Goal: Task Accomplishment & Management: Complete application form

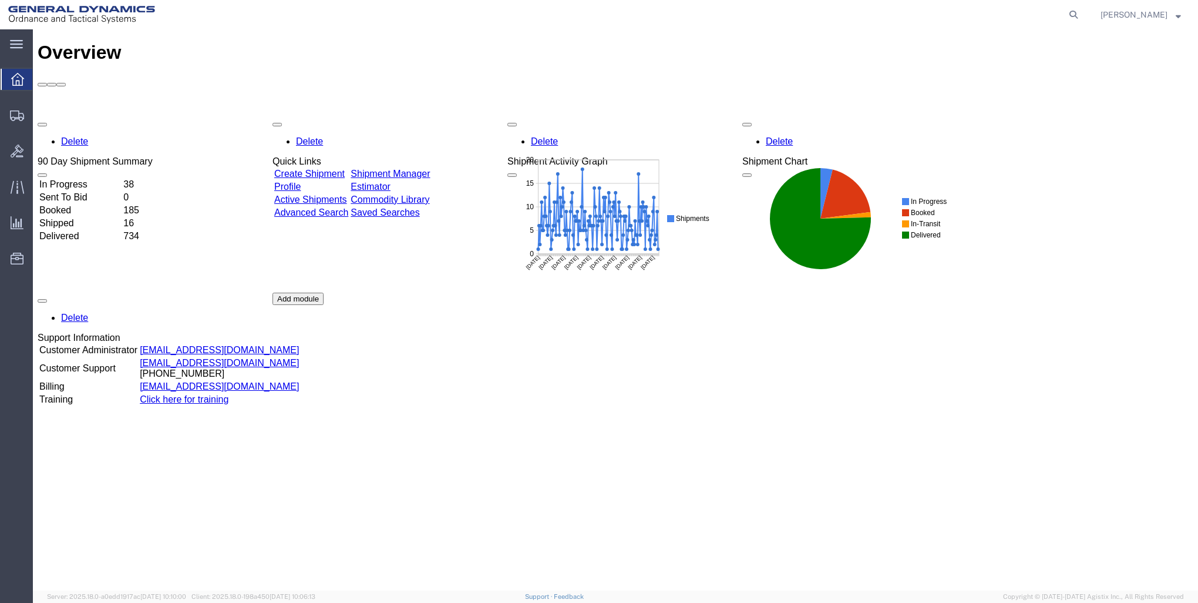
click at [320, 169] on link "Create Shipment" at bounding box center [309, 174] width 70 height 10
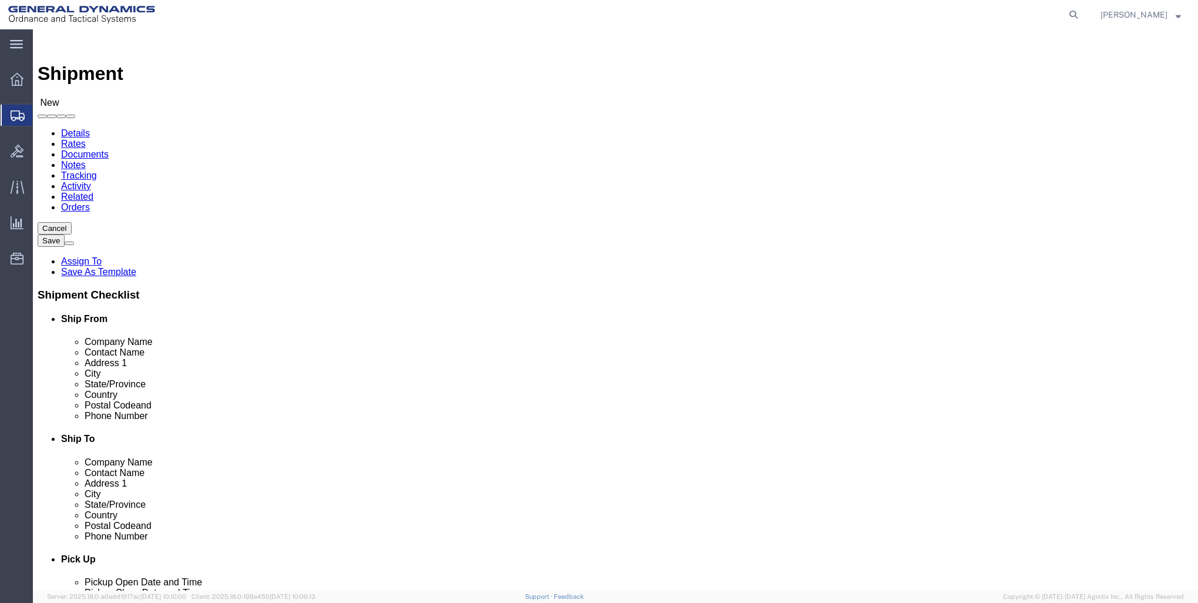
select select
click input "text"
type input "GD-OTS RED LION"
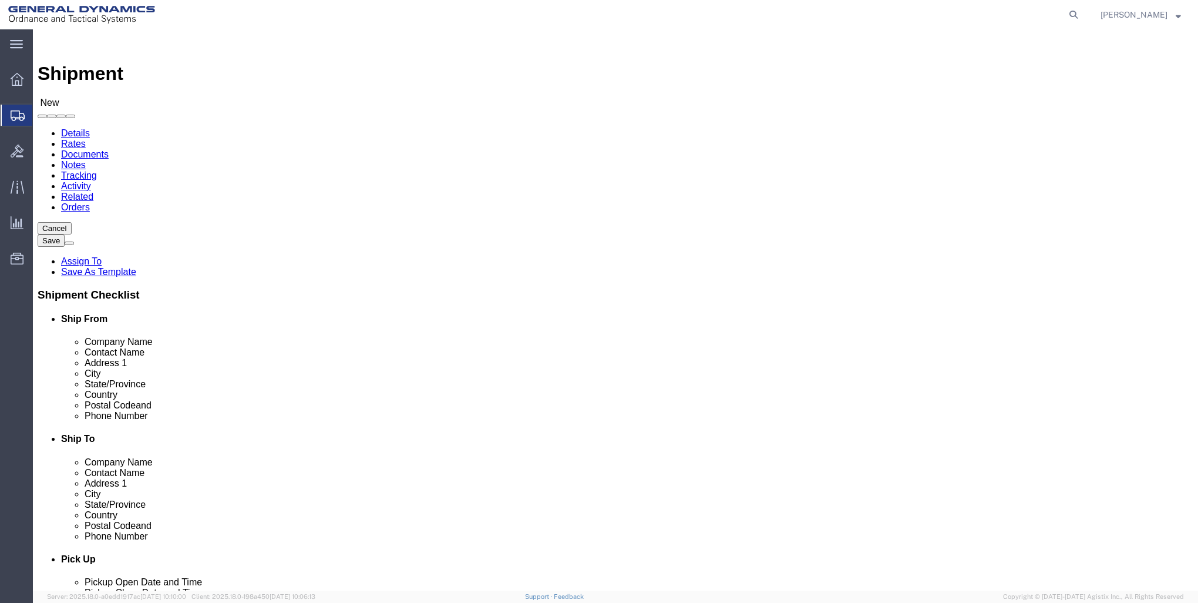
click p "- GD-OTS Red Lion - ([PERSON_NAME]) [STREET_ADDRESS] , 12:00 AM - 12:00 AM"
select select
type input "GD-OTS Red Lion"
type input "[PERSON_NAME]"
type input "[STREET_ADDRESS]"
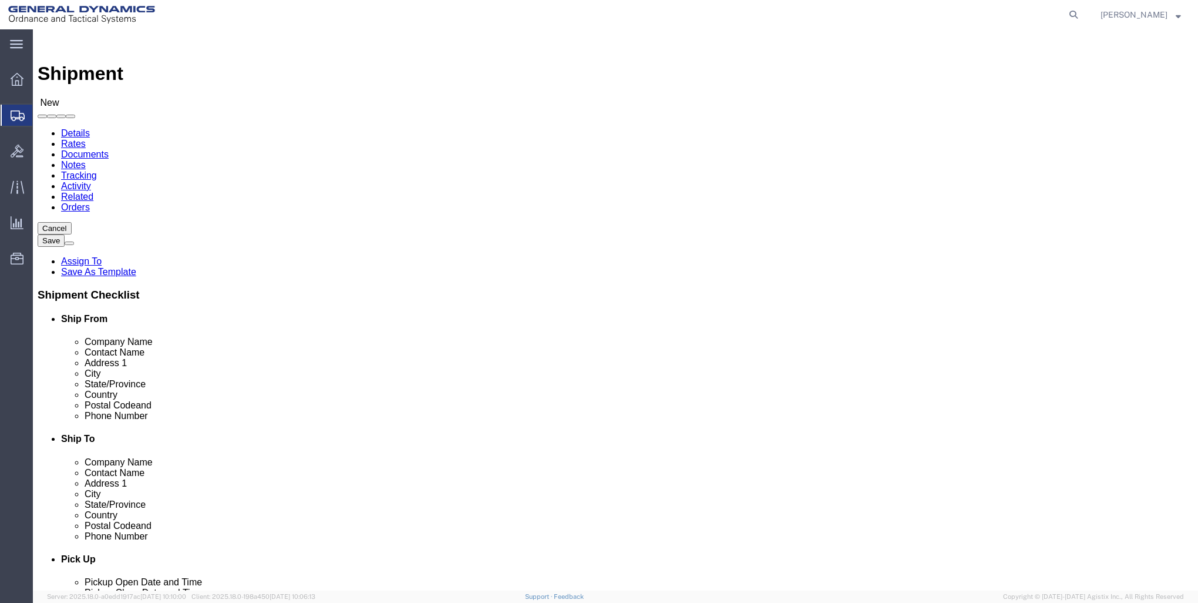
type input "RED LION"
type input "17356"
type input "[PHONE_NUMBER]"
type input "[PERSON_NAME][EMAIL_ADDRESS][PERSON_NAME][DOMAIN_NAME]"
checkbox input "true"
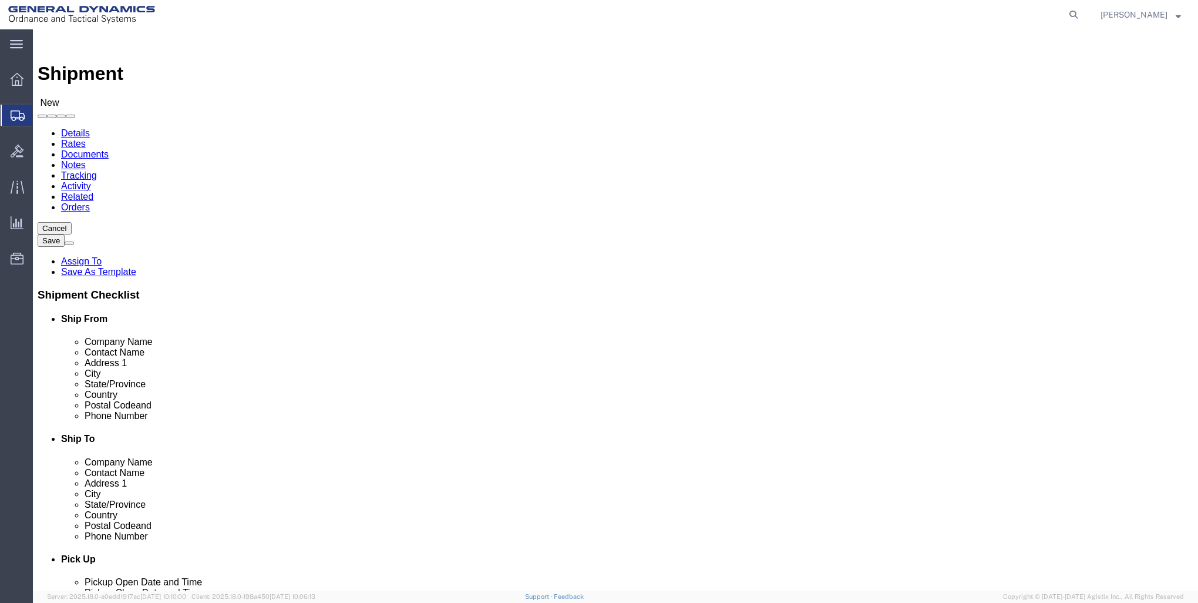
select select "PA"
type input "GD-OTS Red Lion"
click input "text"
type input "VACU BRAZE"
click input "text"
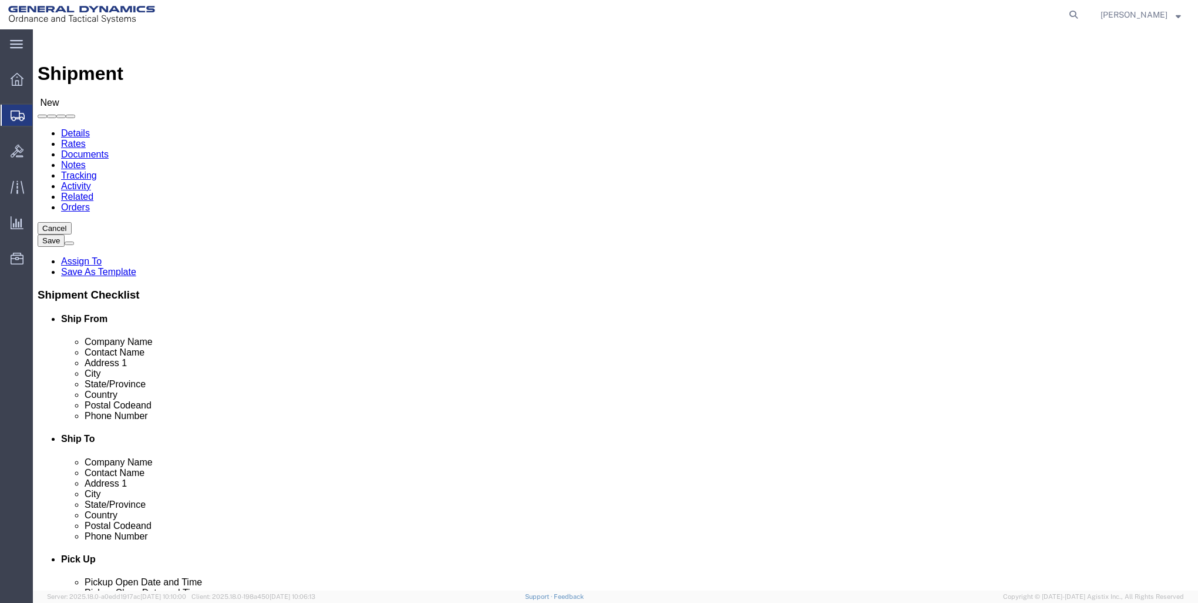
type input "RECEVING"
click div "Contact Name RECEVING RECEVING"
click input "text"
type input "[STREET_ADDRESS]"
select select
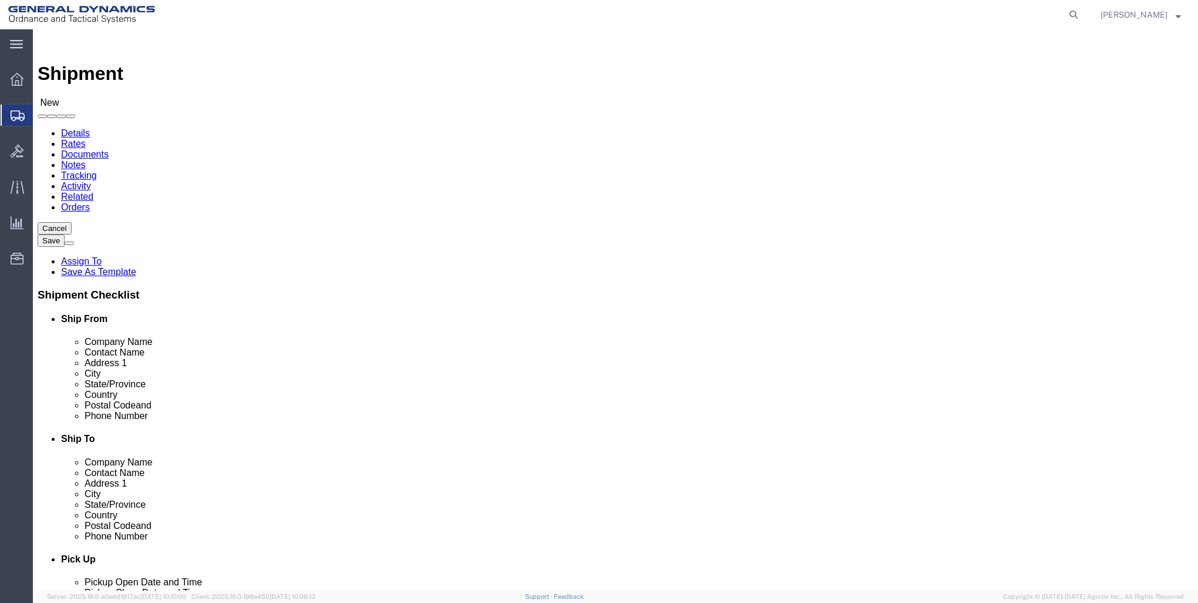
click input "text"
type input "QUAKERTOWN"
click div "Location My Profile Location GD-OTS [GEOGRAPHIC_DATA] (Commerce) GD-OTS [GEOGRA…"
select select
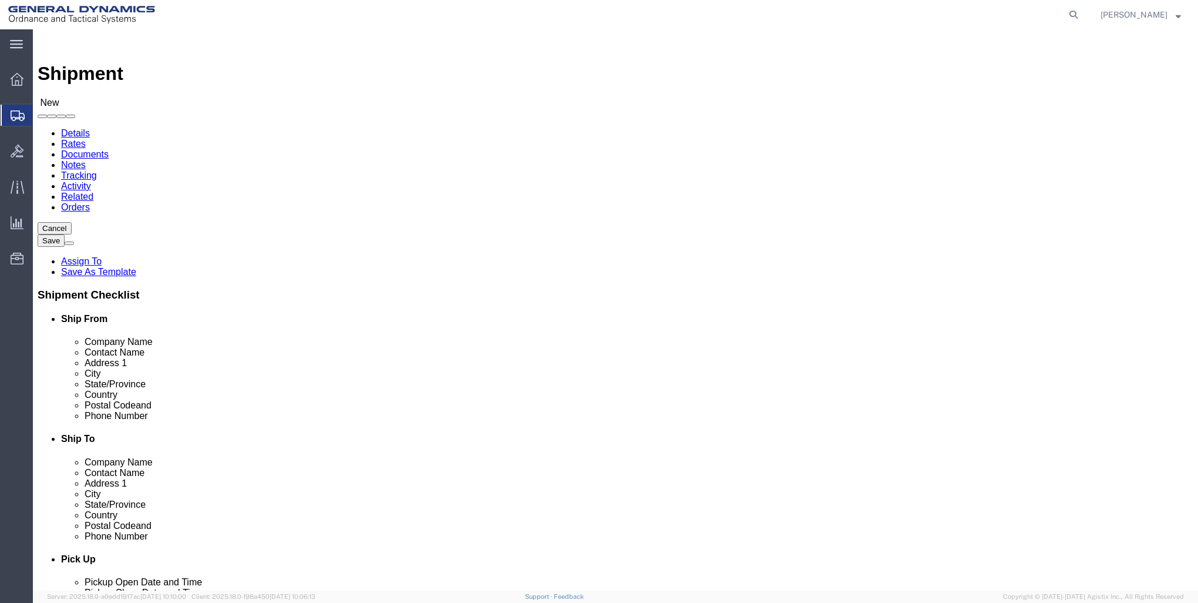
select select "PA"
click input "Postal Code"
type input "18951"
select select
click input "text"
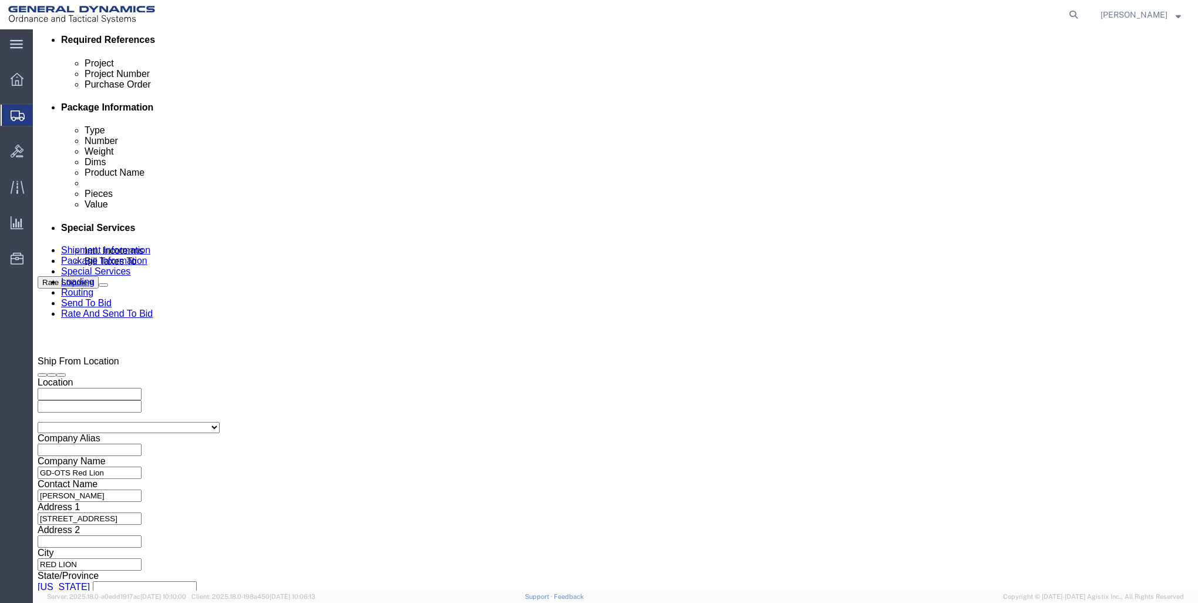
scroll to position [587, 0]
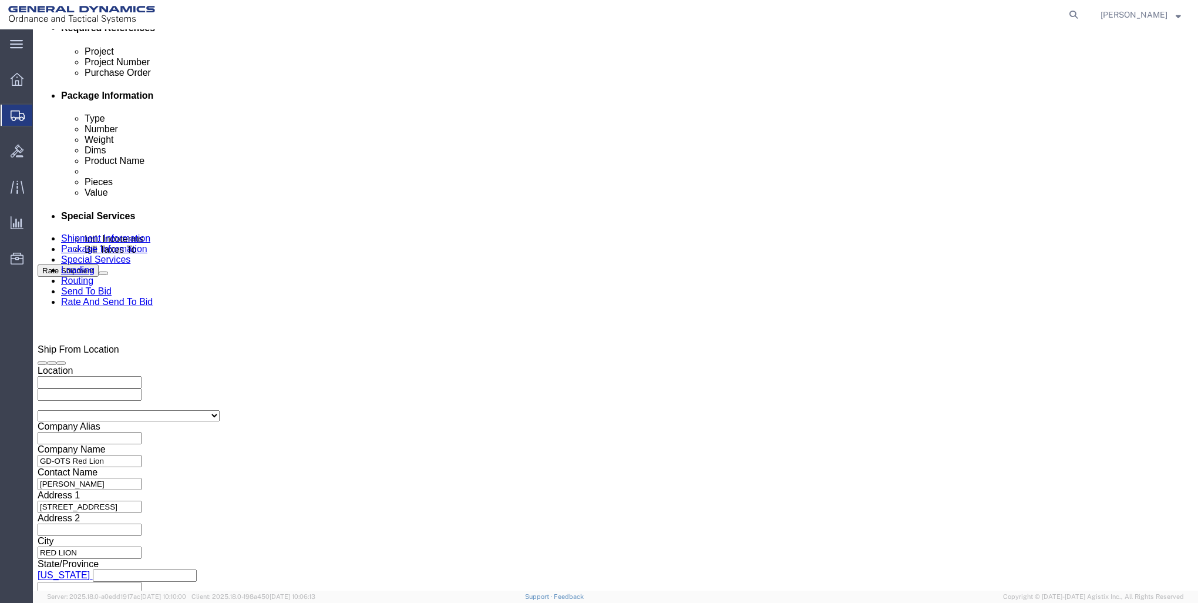
type input "[PHONE_NUMBER]"
click input "text"
type input "30100337"
click input "text"
type input "501042"
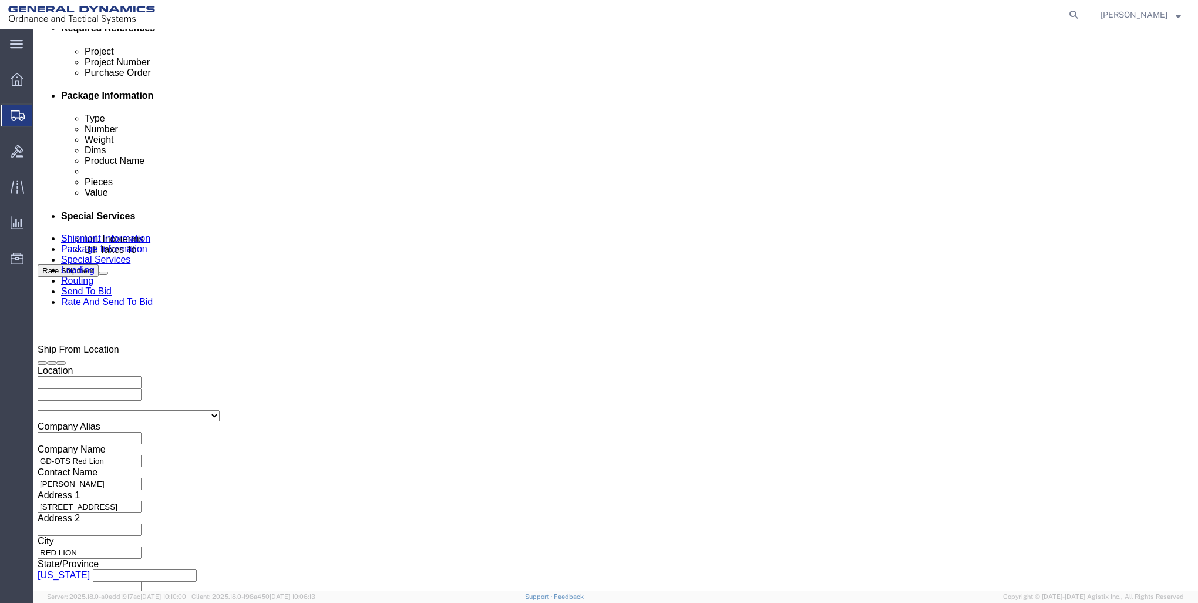
click input "text"
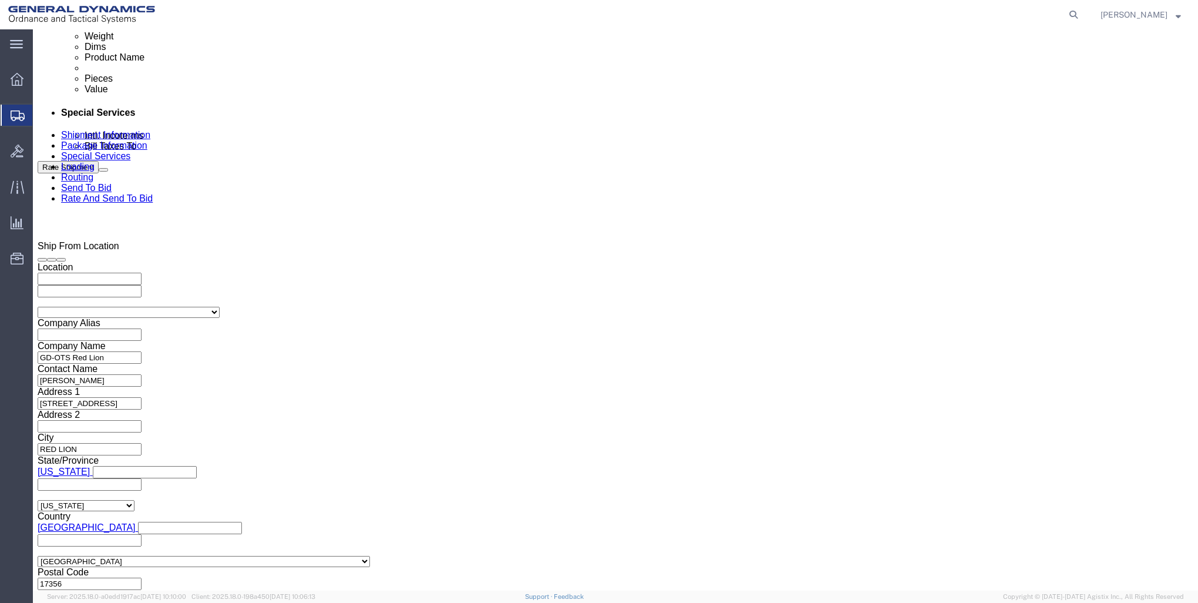
scroll to position [693, 0]
type input "114900"
click button "Continue"
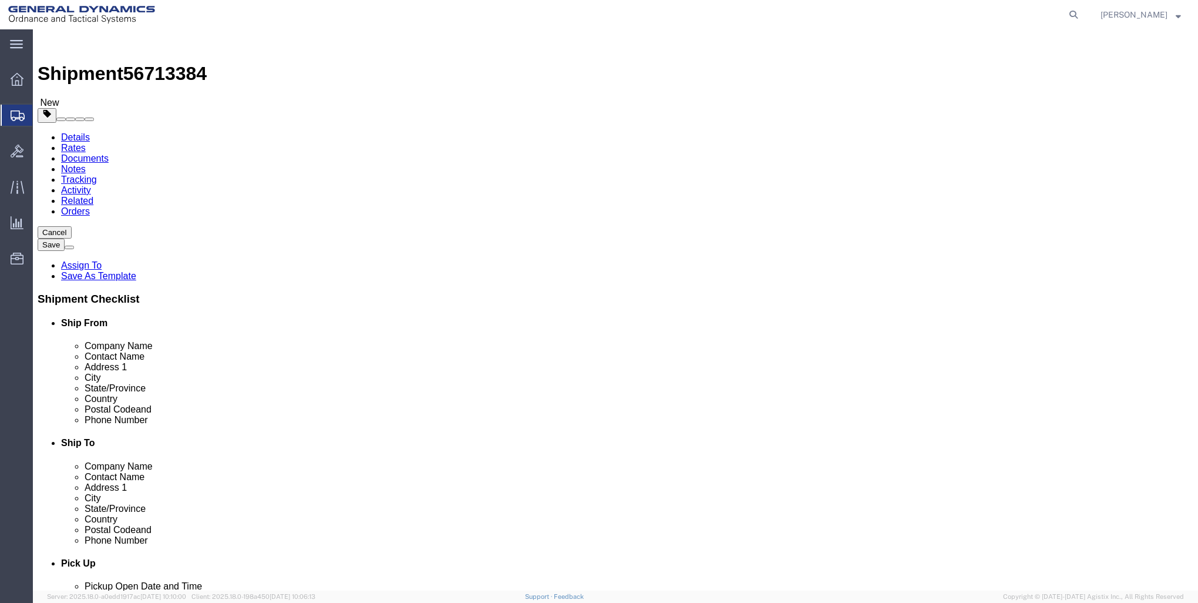
click select "Select Bale(s) Basket(s) Bolt(s) Bottle(s) Buckets Bulk Bundle(s) Can(s) Cardbo…"
select select "PSNS"
click select "Select Bale(s) Basket(s) Bolt(s) Bottle(s) Buckets Bulk Bundle(s) Can(s) Cardbo…"
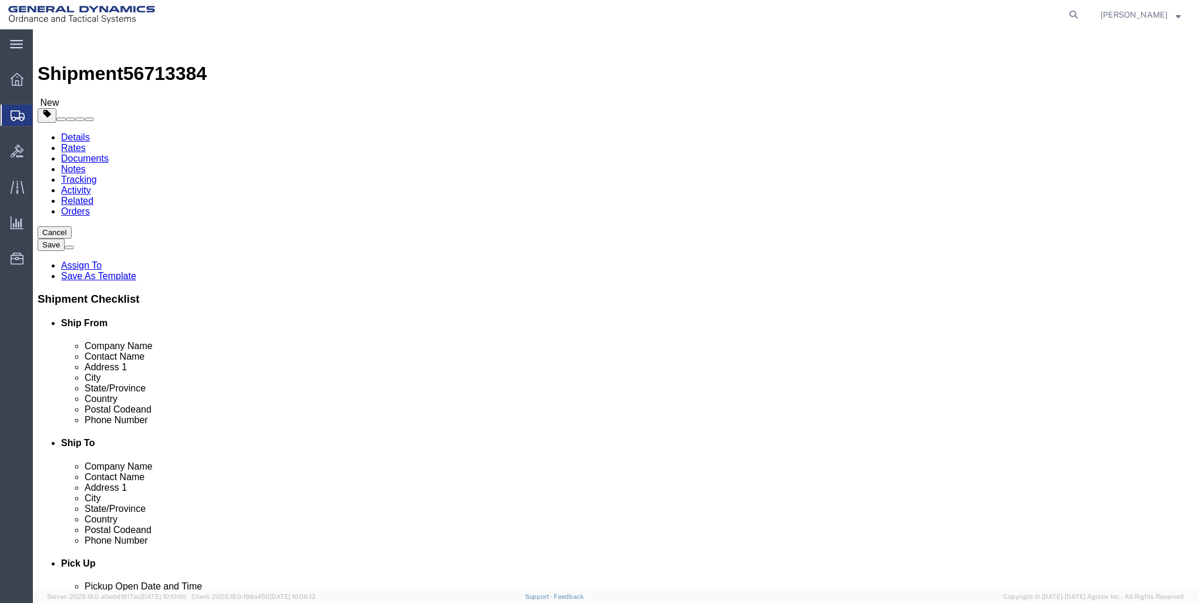
click input "text"
type input "40"
type input "42"
type input "12"
click input "0.00"
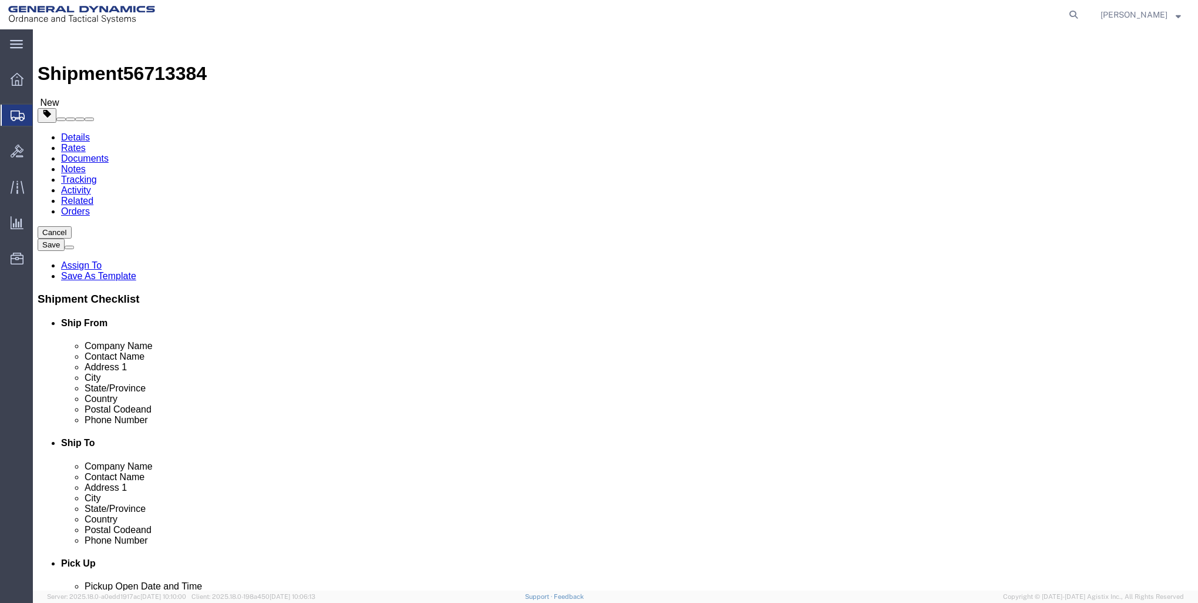
type input "0"
type input "632"
click link "Add Content"
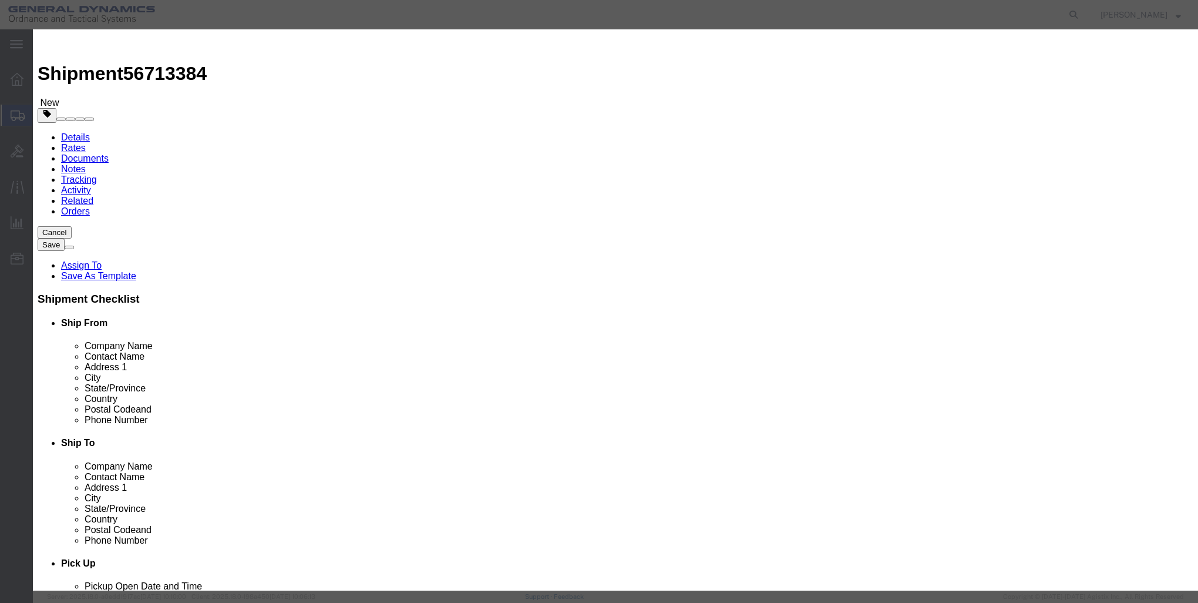
click input "text"
type input "DIES"
click div "Add content Commodity library Product Name DIES DIES Name: 795 Sku: M79500030 M…"
click input "0"
type input "11"
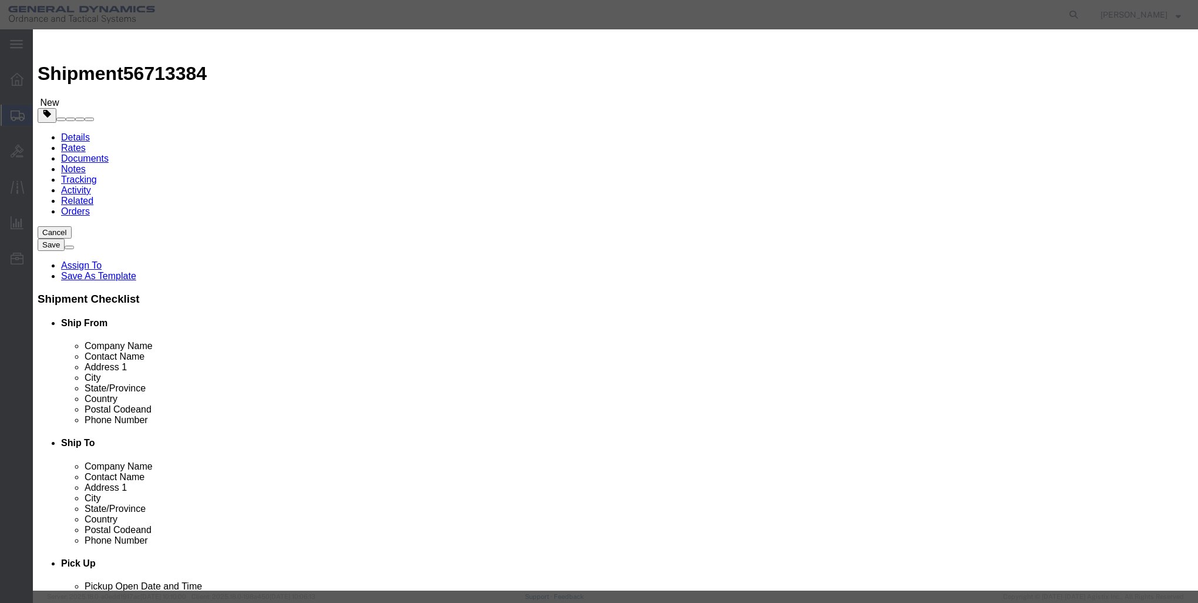
click input "text"
type input "1"
click select "Select 50 55 60 65 70 85 92.5 100 125 175 250 300 400"
select select "85"
click select "Select 50 55 60 65 70 85 92.5 100 125 175 250 300 400"
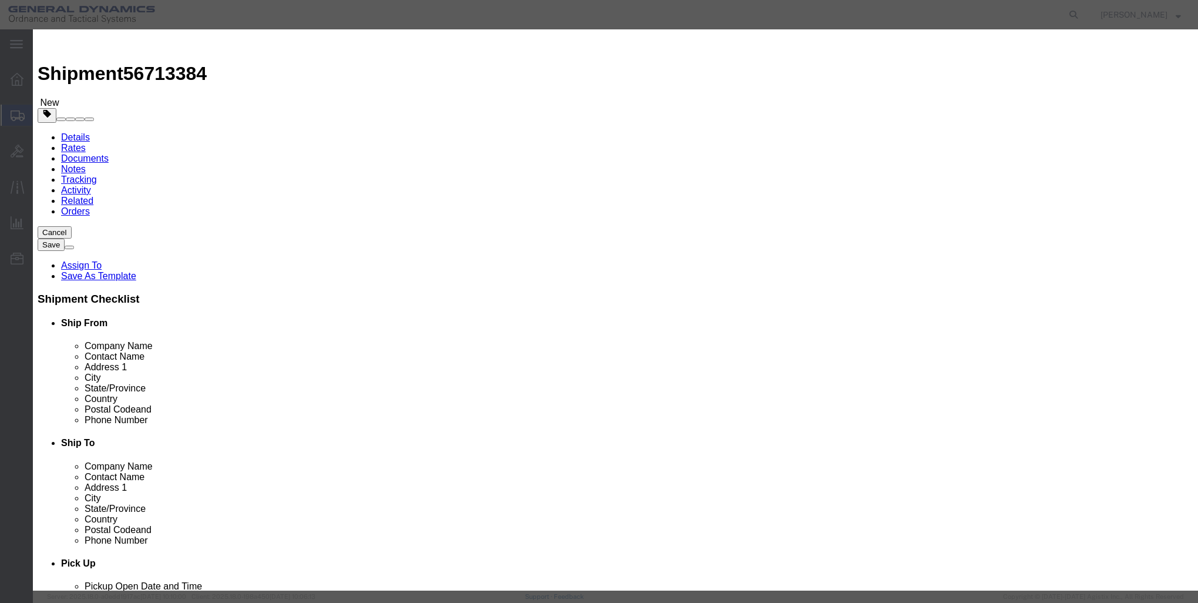
click button "Save & Close"
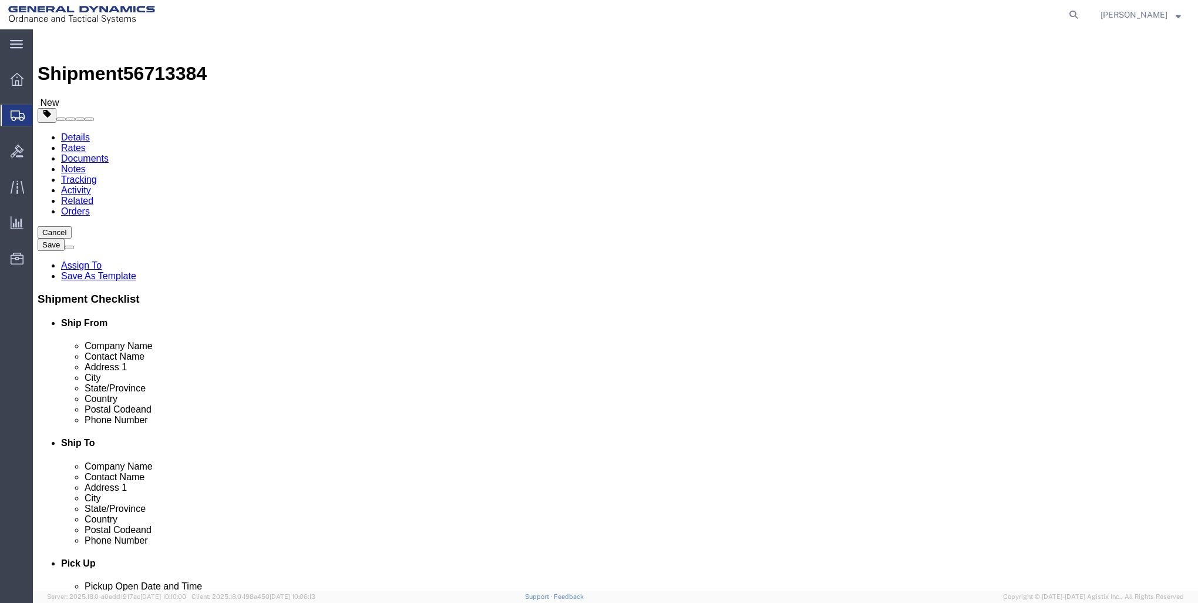
click button "Rate Shipment"
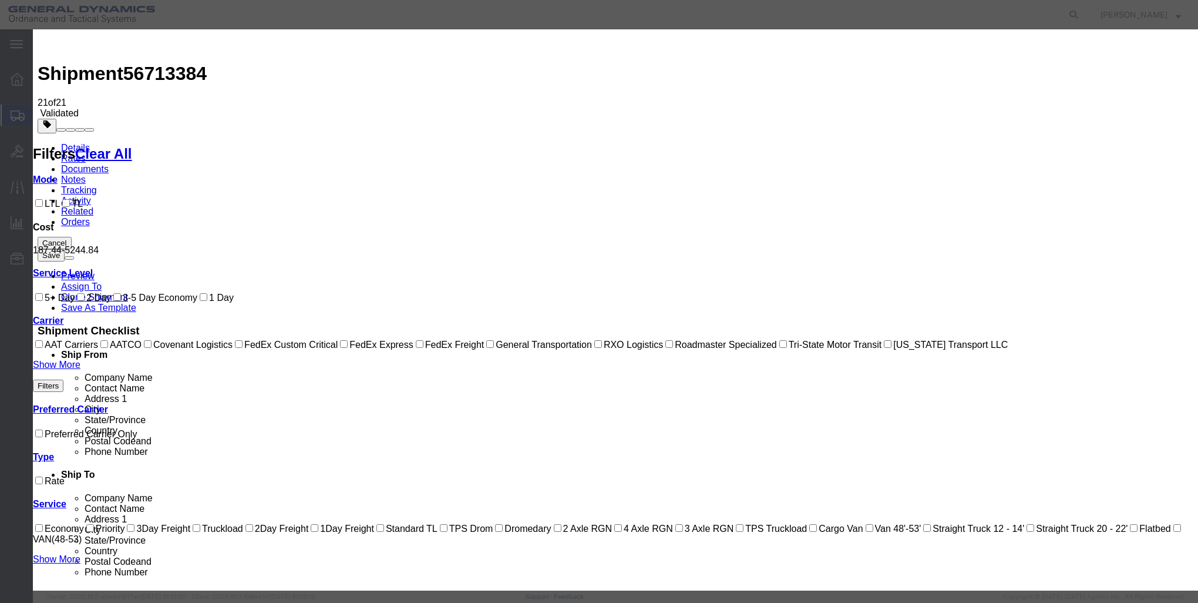
select select "7817"
select select "17706"
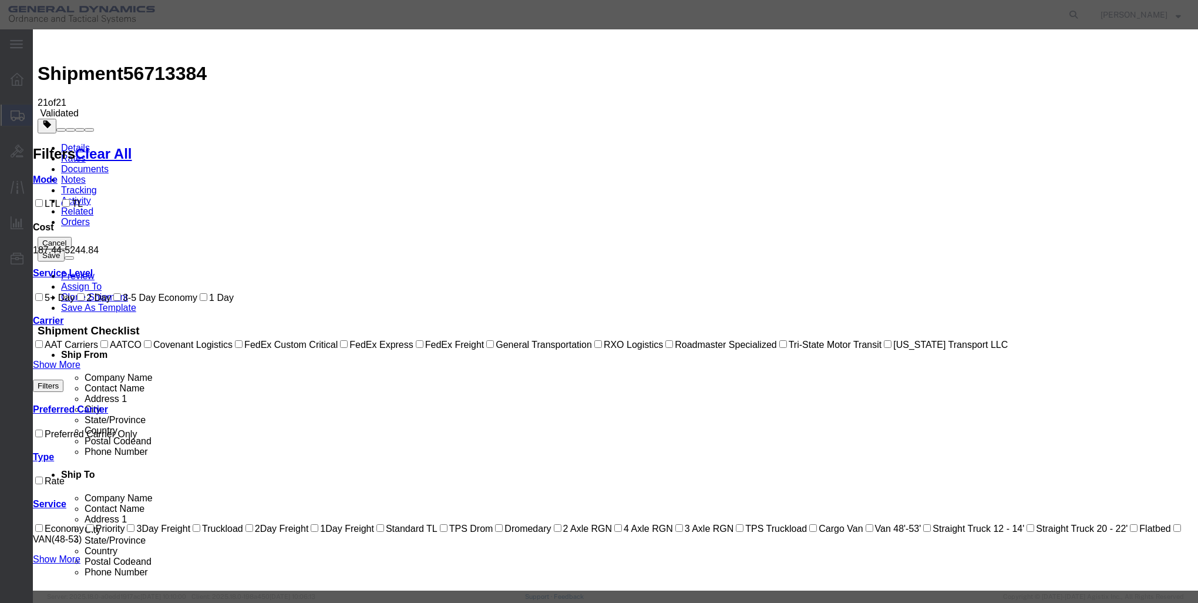
type input "[PERSON_NAME]"
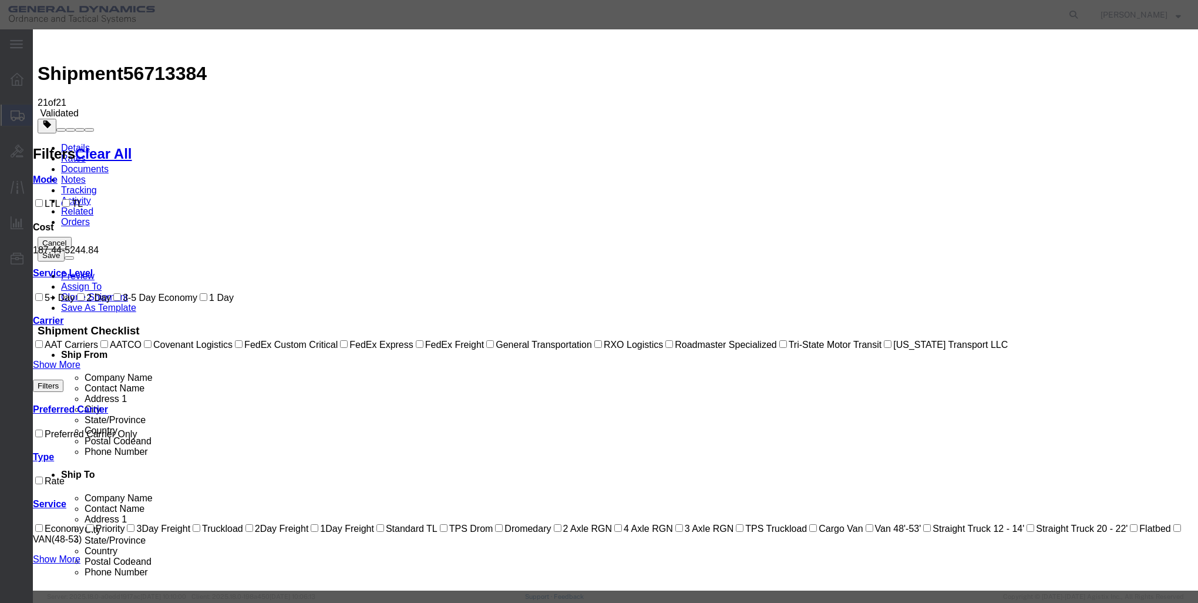
type input "7172448256"
type input "VACU BRAZE"
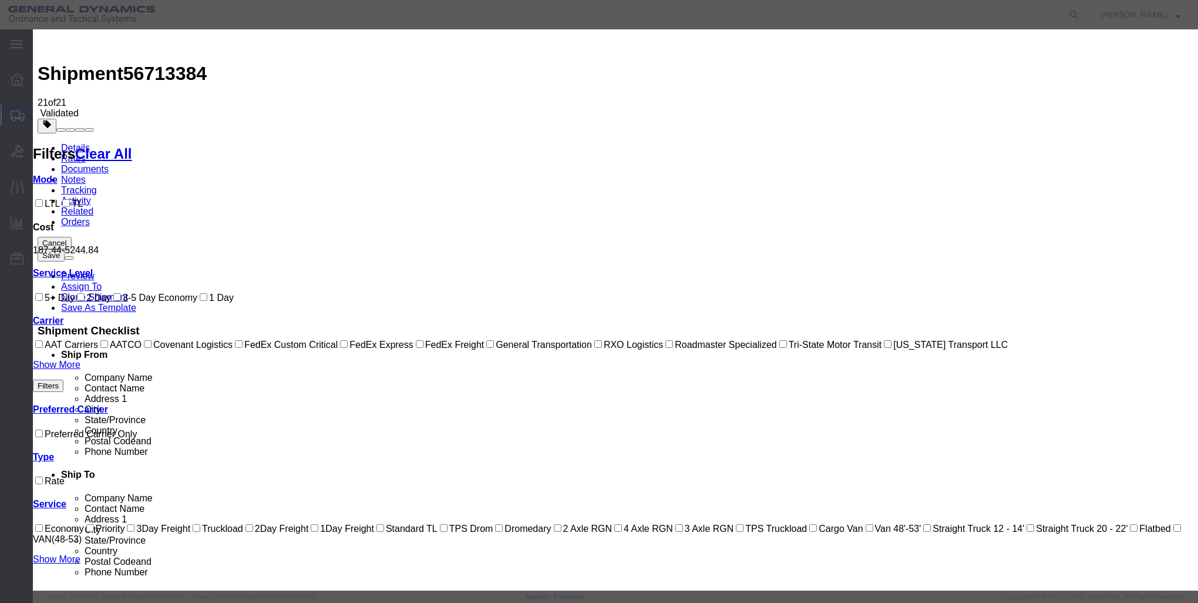
select select "1000"
